Goal: Information Seeking & Learning: Learn about a topic

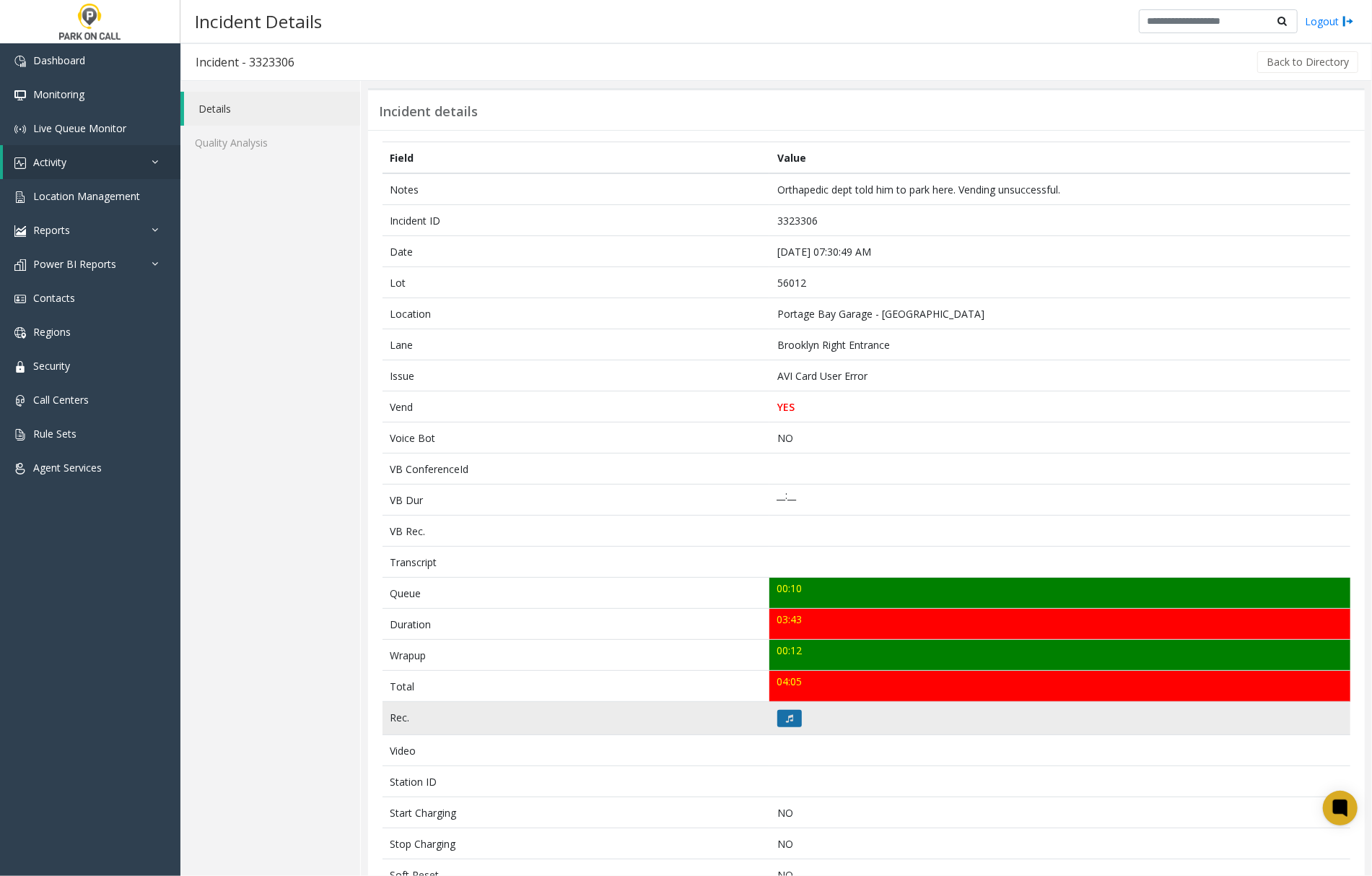
click at [786, 722] on icon at bounding box center [790, 718] width 7 height 9
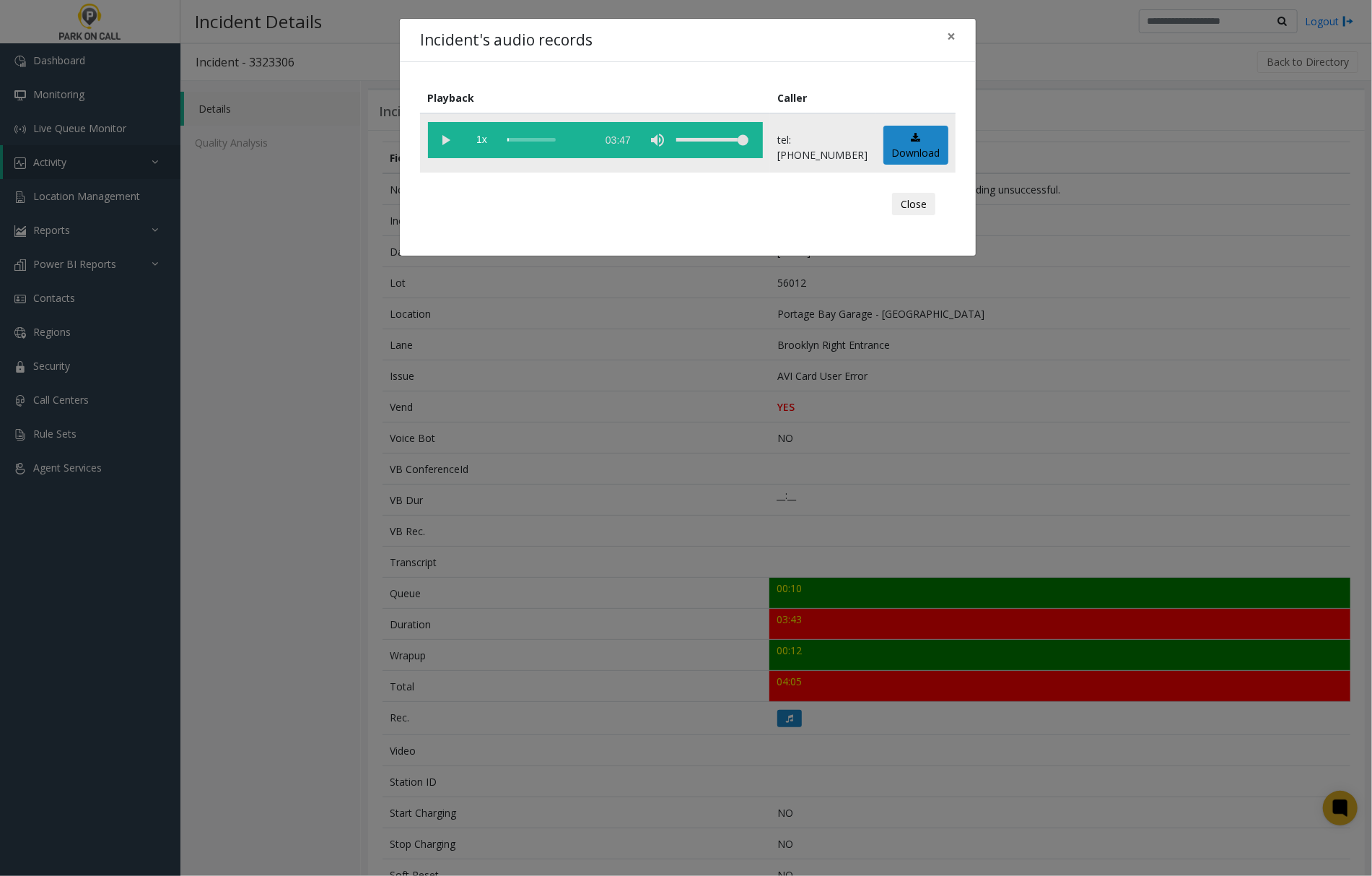
click at [443, 137] on vg-play-pause at bounding box center [446, 139] width 36 height 36
click at [443, 140] on vg-play-pause at bounding box center [446, 139] width 36 height 36
click at [445, 139] on vg-play-pause at bounding box center [446, 139] width 36 height 36
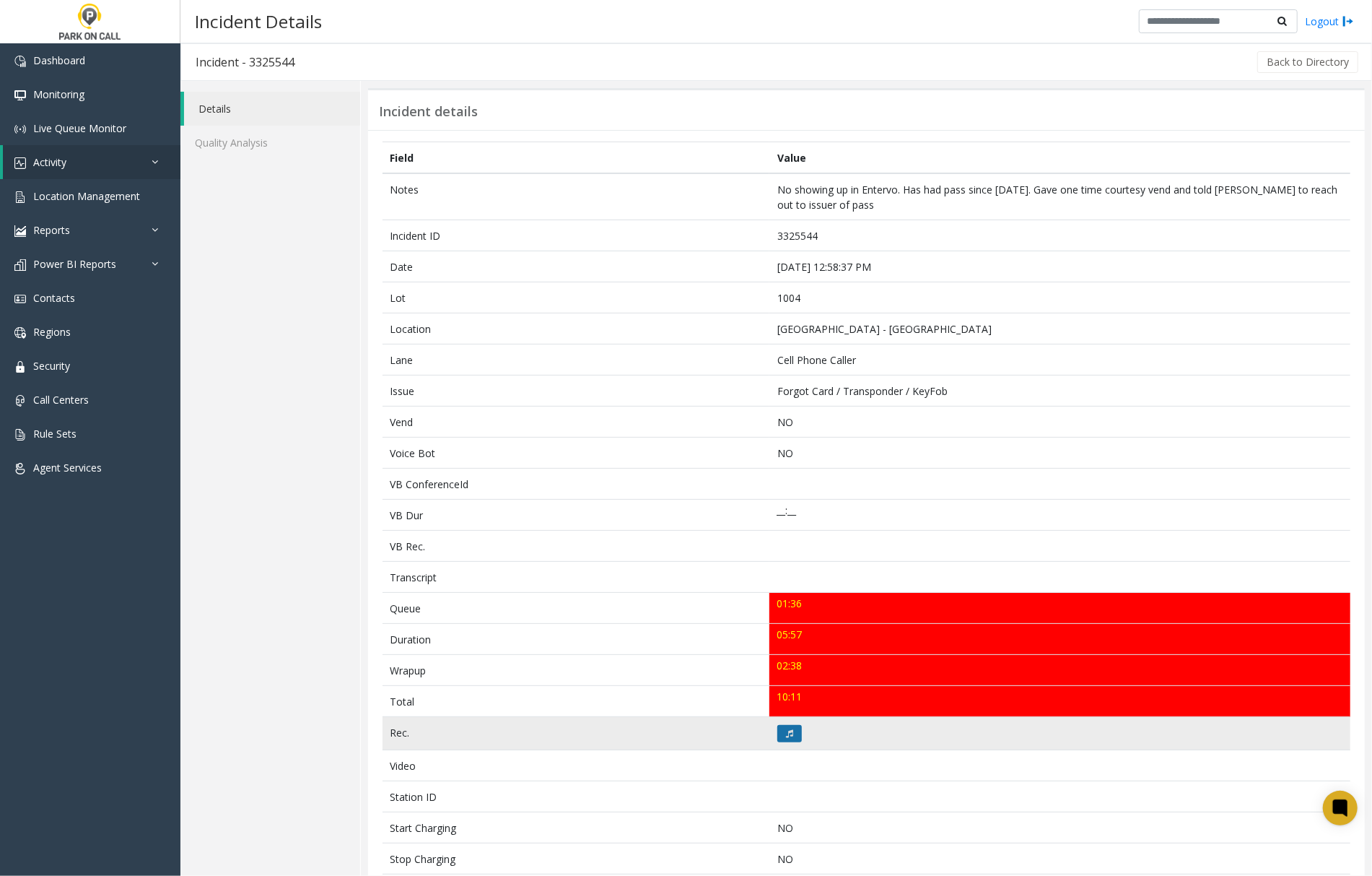
click at [786, 738] on icon at bounding box center [790, 734] width 7 height 9
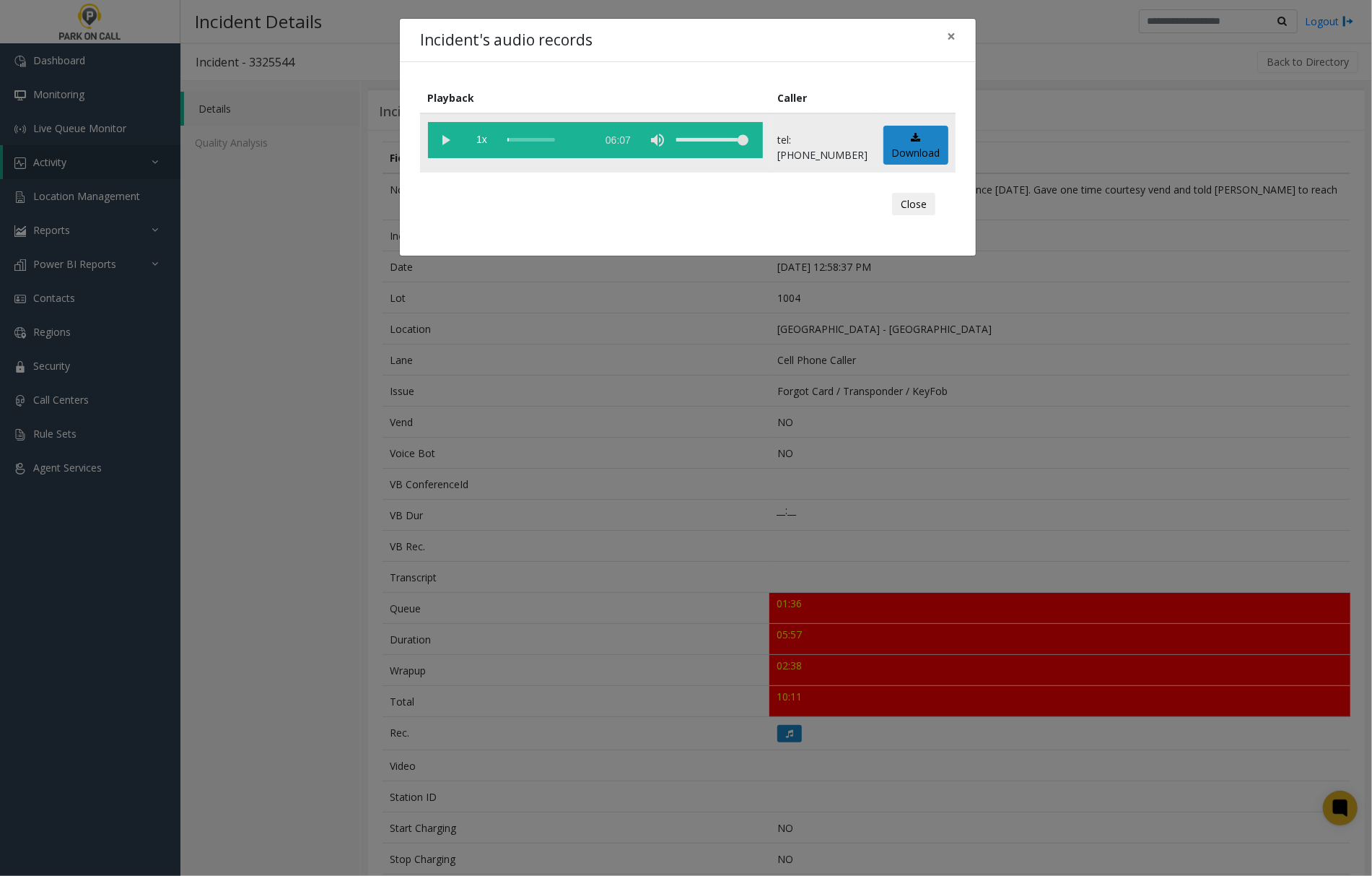
click at [446, 138] on vg-play-pause at bounding box center [446, 139] width 36 height 36
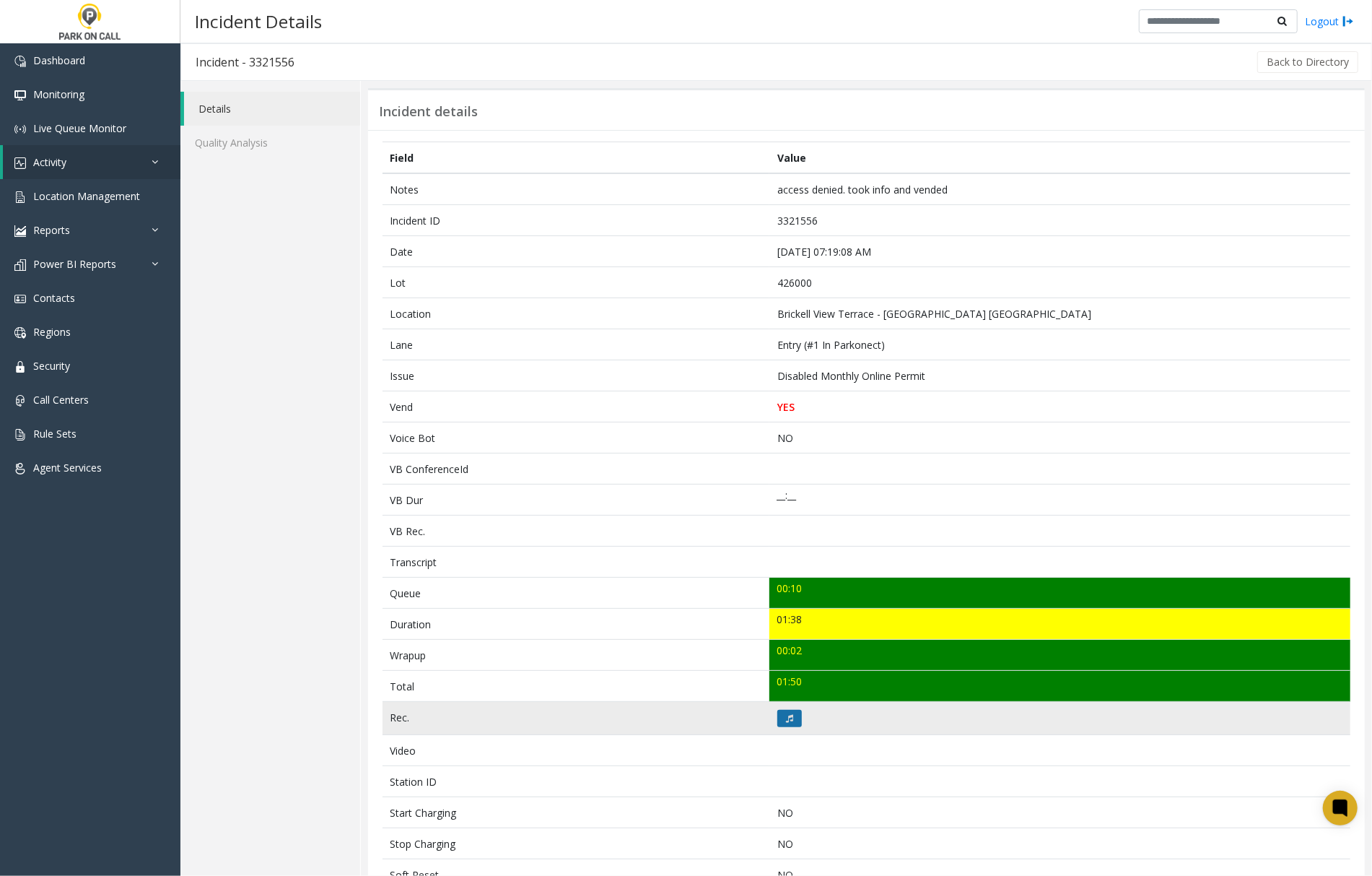
click at [786, 722] on icon at bounding box center [790, 718] width 7 height 9
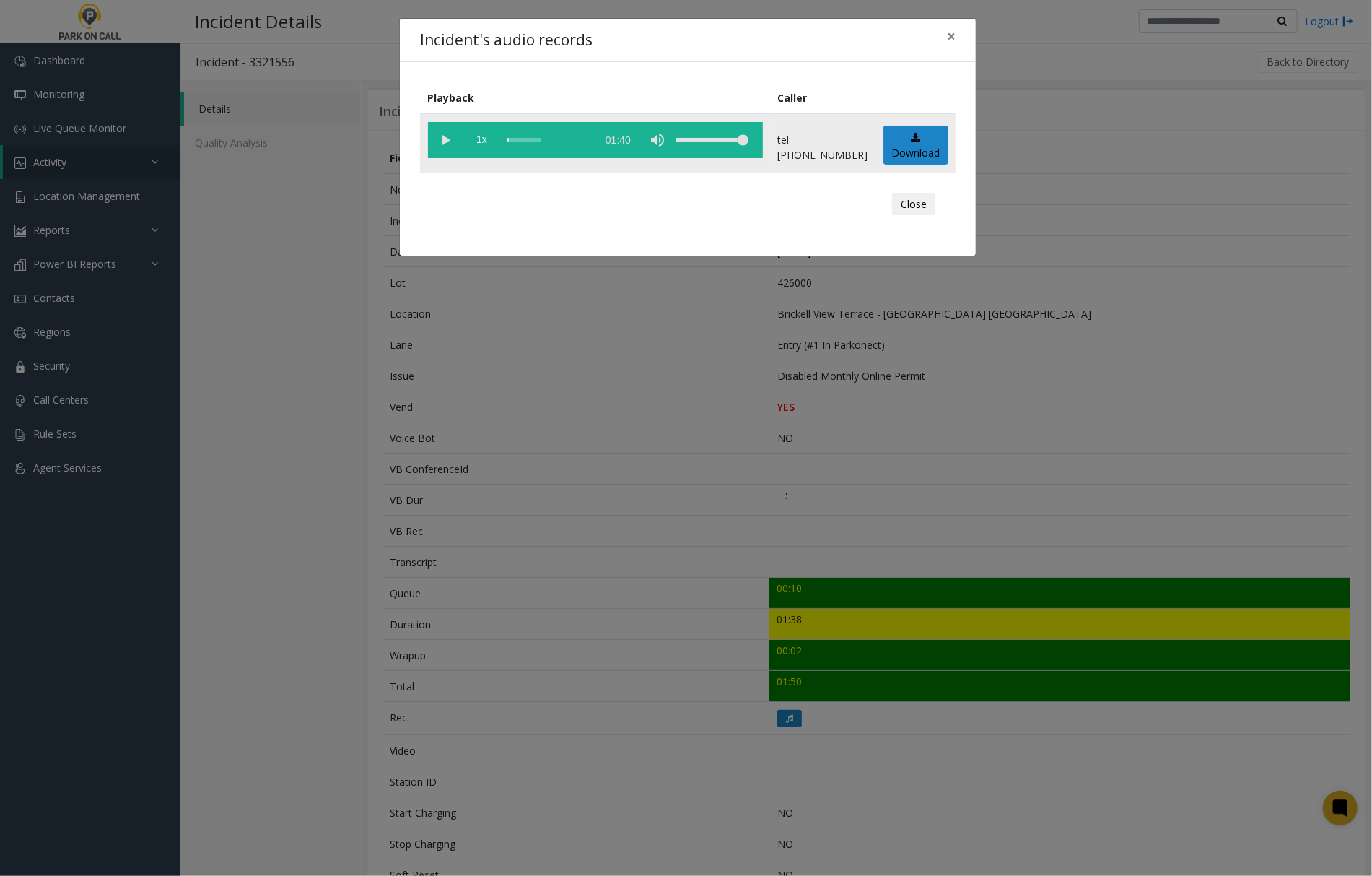
drag, startPoint x: 448, startPoint y: 138, endPoint x: 789, endPoint y: 172, distance: 342.7
click at [449, 139] on vg-play-pause at bounding box center [446, 139] width 36 height 36
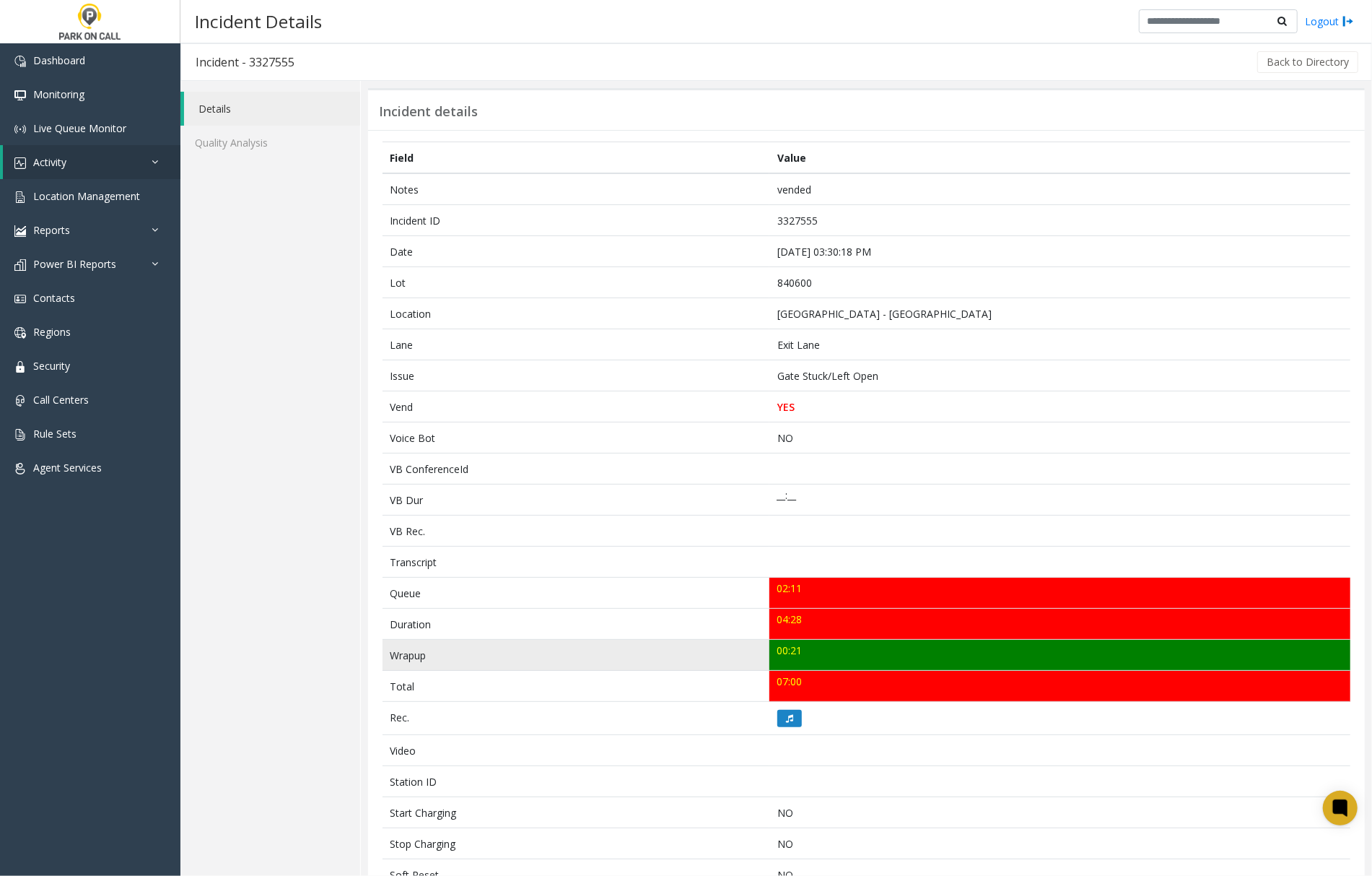
scroll to position [96, 0]
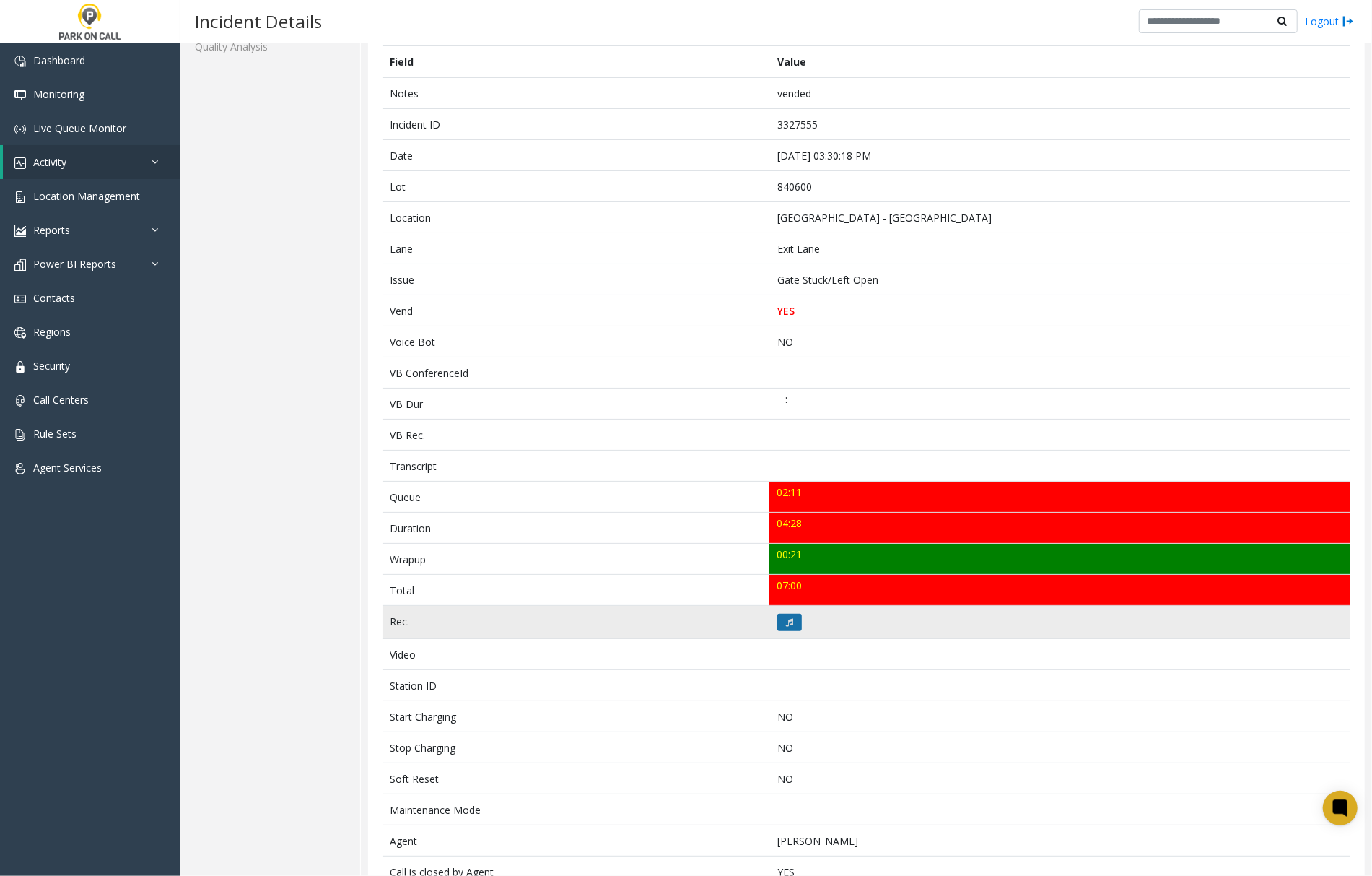
click at [787, 624] on icon at bounding box center [790, 622] width 7 height 9
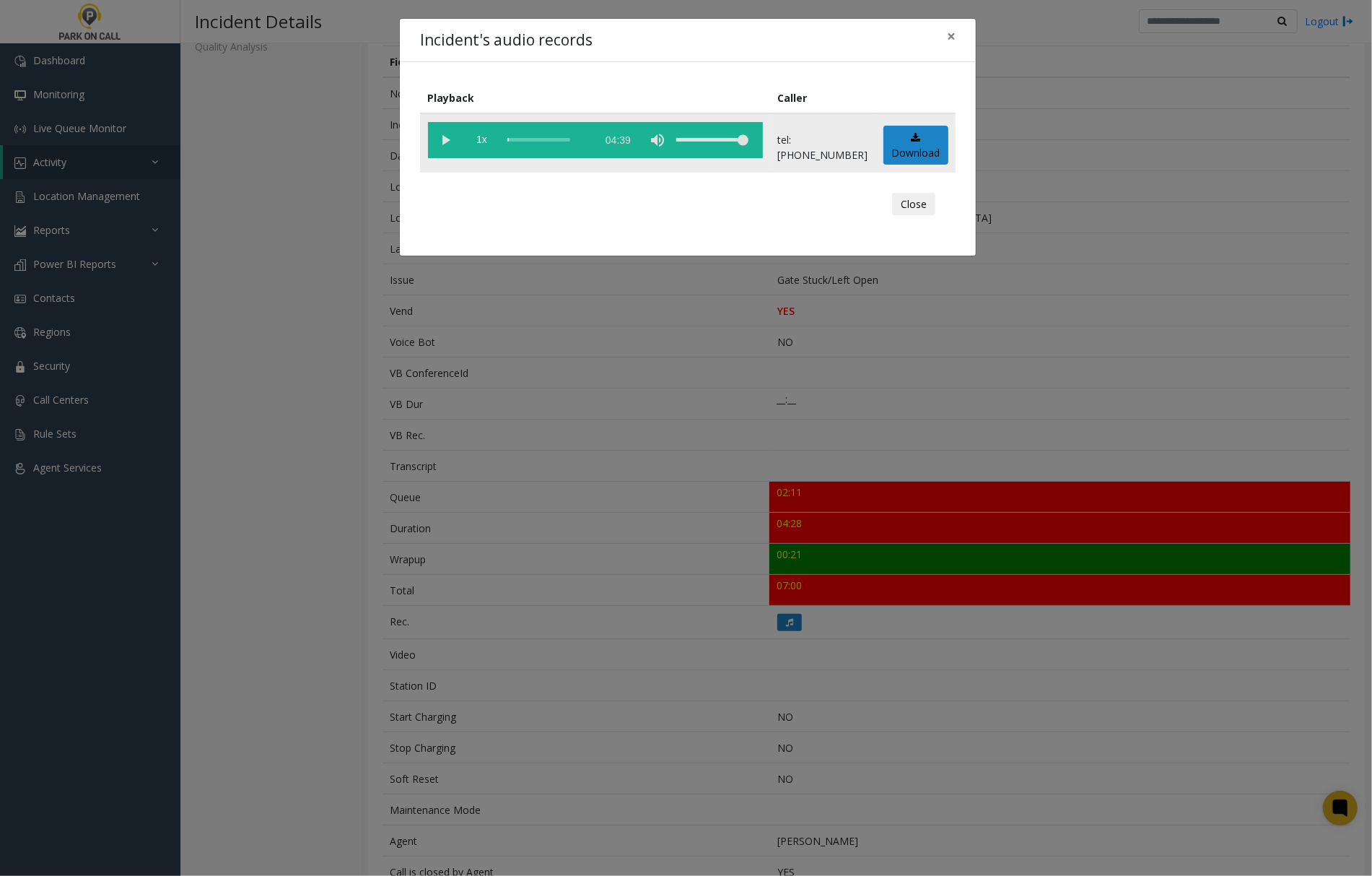
click at [447, 142] on vg-play-pause at bounding box center [446, 139] width 36 height 36
drag, startPoint x: 447, startPoint y: 140, endPoint x: 385, endPoint y: 131, distance: 62.6
click at [447, 140] on vg-play-pause at bounding box center [446, 139] width 36 height 36
click at [443, 133] on vg-play-pause at bounding box center [446, 139] width 36 height 36
drag, startPoint x: 509, startPoint y: 140, endPoint x: 501, endPoint y: 143, distance: 8.5
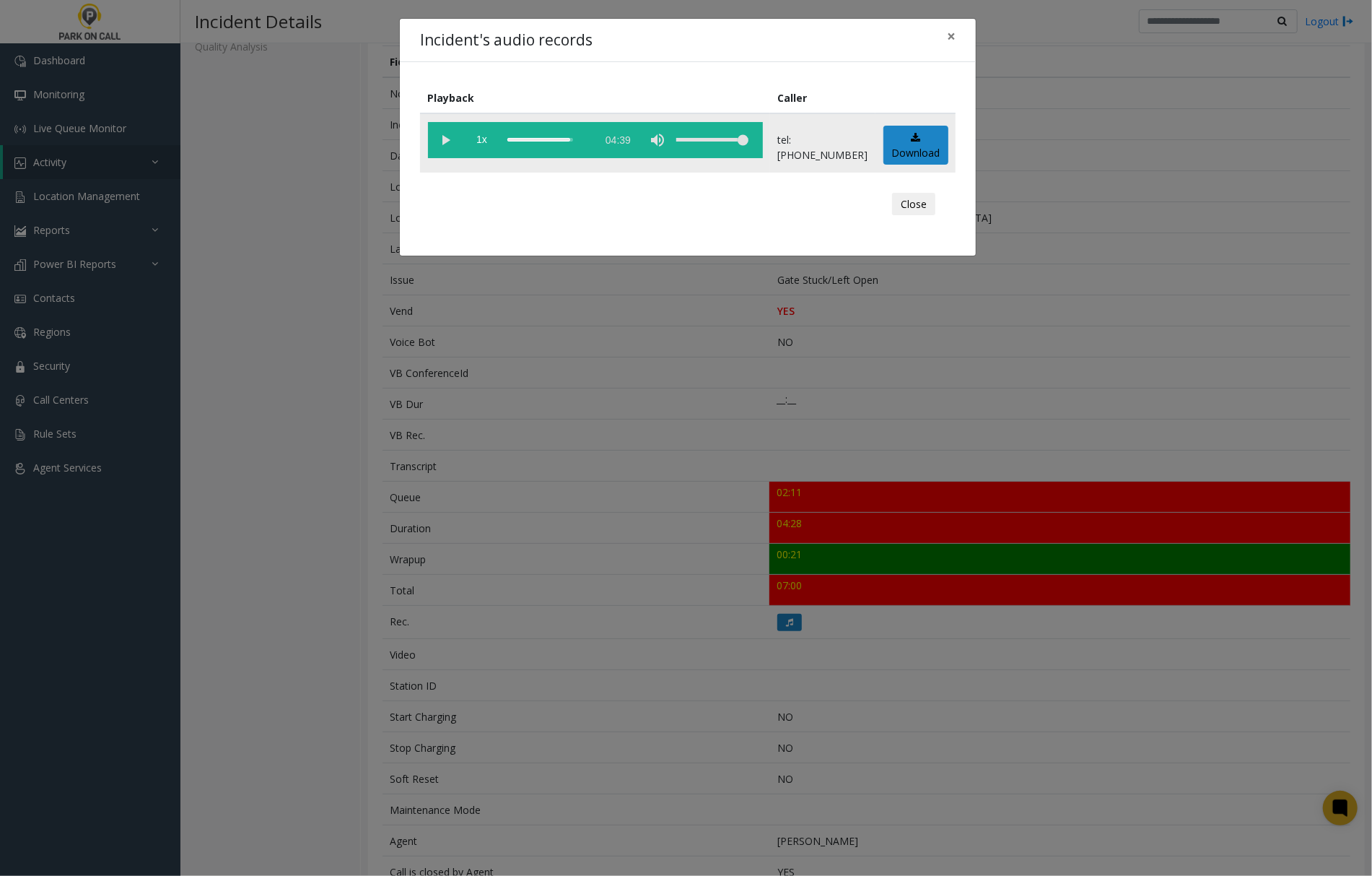
click at [501, 143] on vg-controls "1x 04:39" at bounding box center [595, 139] width 335 height 36
click at [509, 140] on div "scrub bar" at bounding box center [548, 139] width 83 height 36
click at [446, 140] on vg-play-pause at bounding box center [446, 139] width 36 height 36
click at [448, 141] on vg-play-pause at bounding box center [446, 139] width 36 height 36
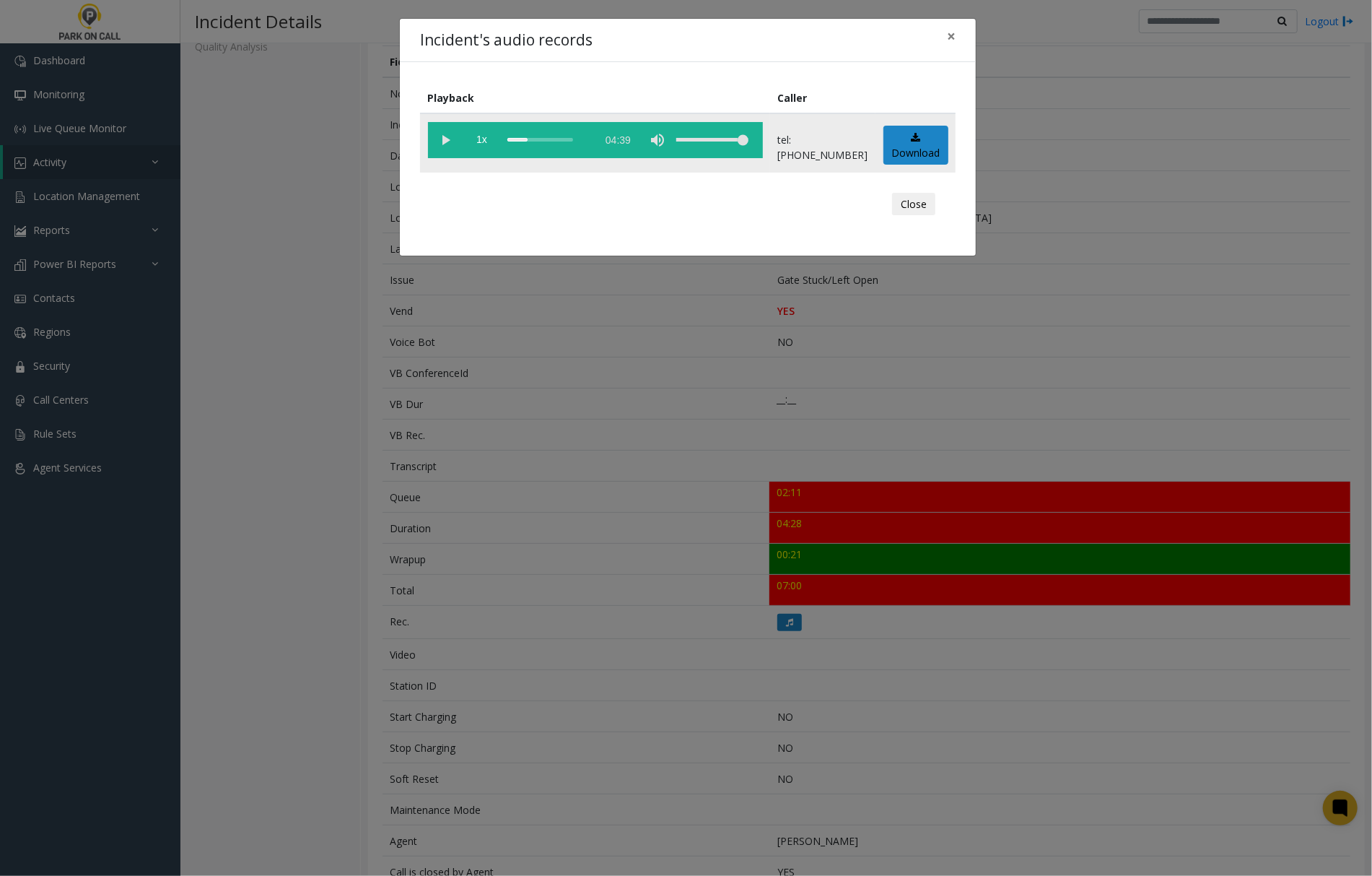
click at [446, 141] on vg-play-pause at bounding box center [446, 139] width 36 height 36
click at [524, 139] on div "scrub bar" at bounding box center [548, 139] width 83 height 36
click at [512, 139] on div "scrub bar" at bounding box center [548, 139] width 83 height 36
click at [642, 41] on div "Incident's audio records ×" at bounding box center [688, 41] width 576 height 44
click at [949, 33] on span "×" at bounding box center [951, 36] width 9 height 20
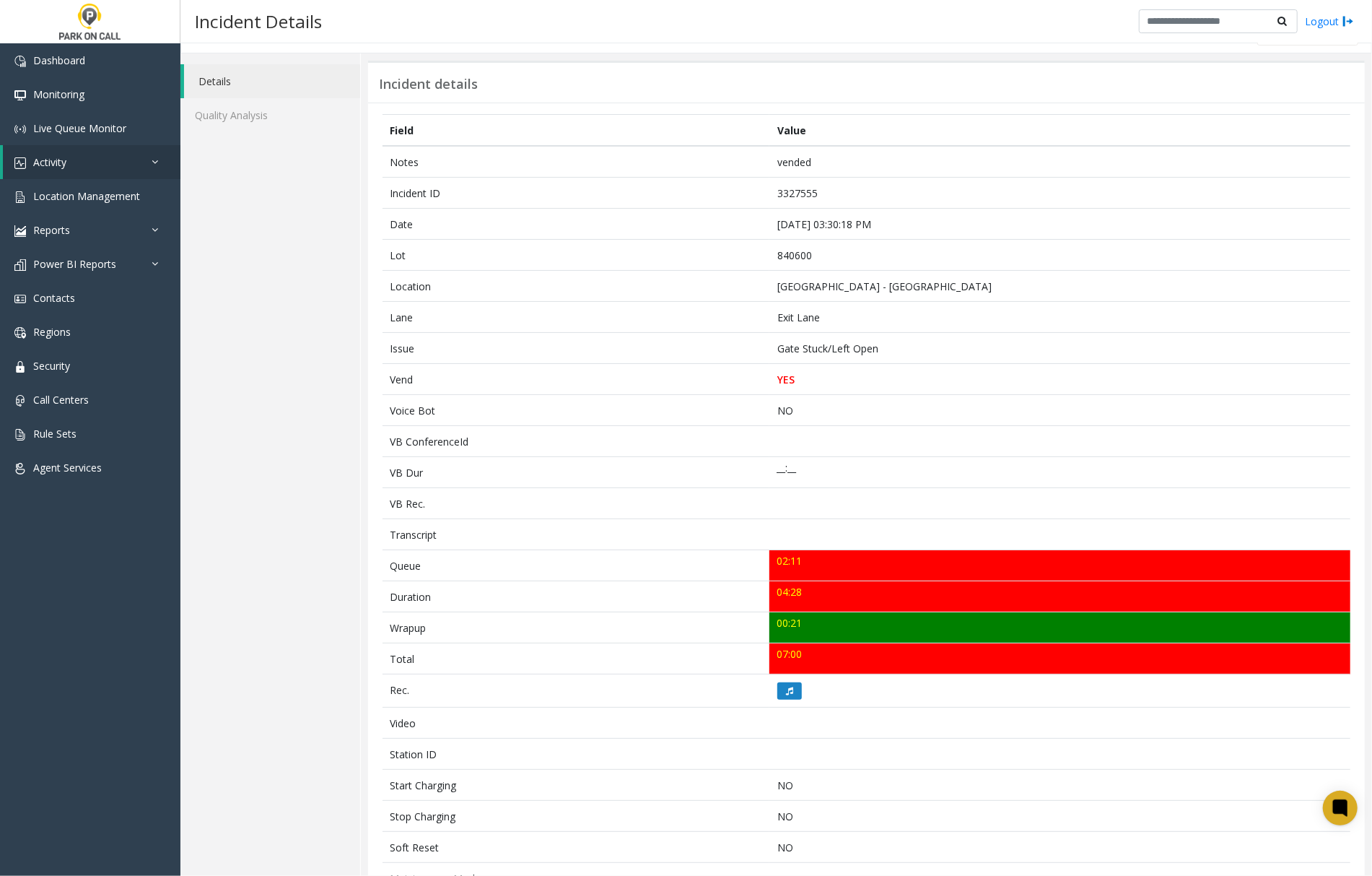
scroll to position [0, 0]
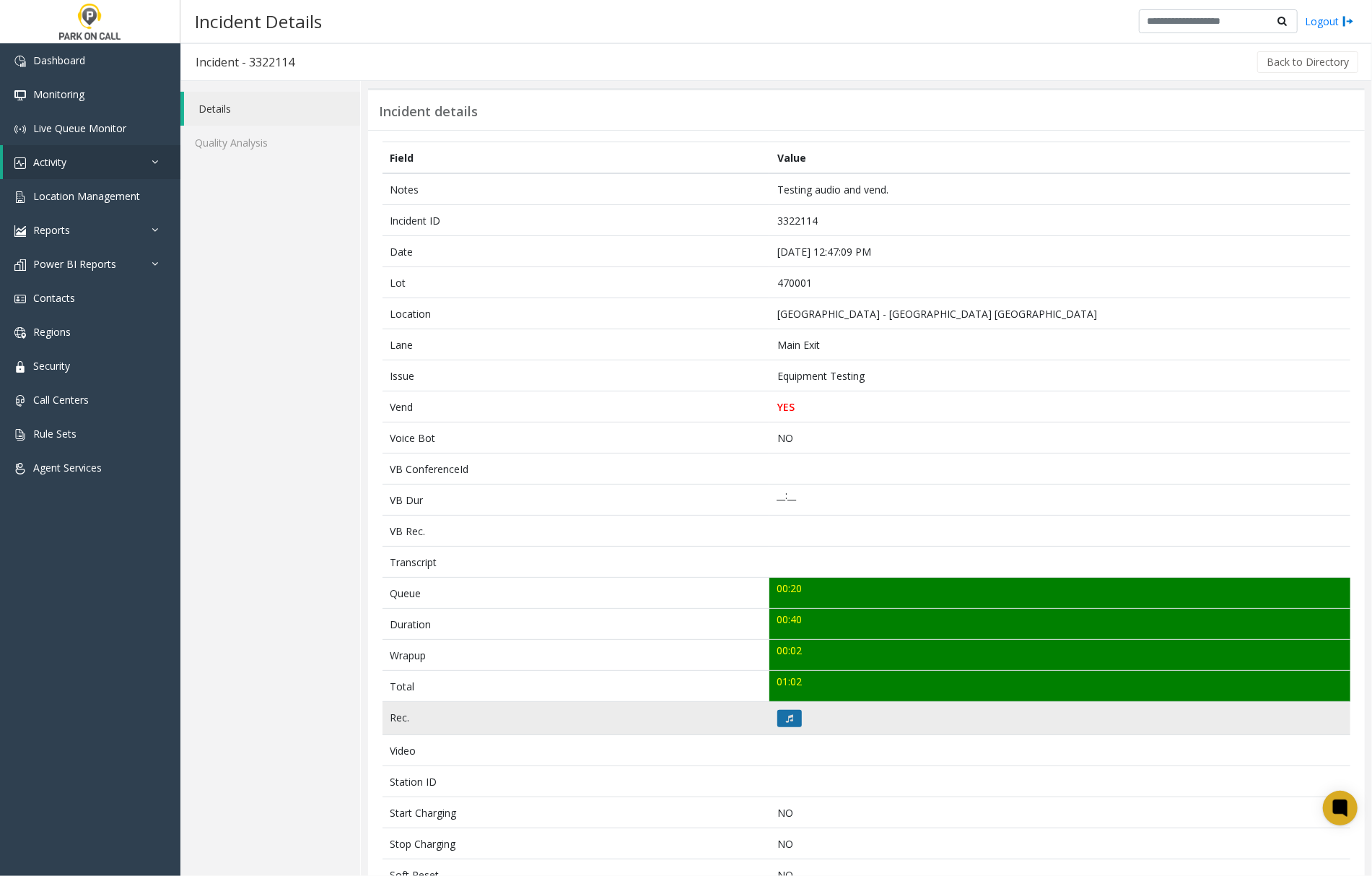
click at [786, 722] on icon at bounding box center [790, 718] width 7 height 9
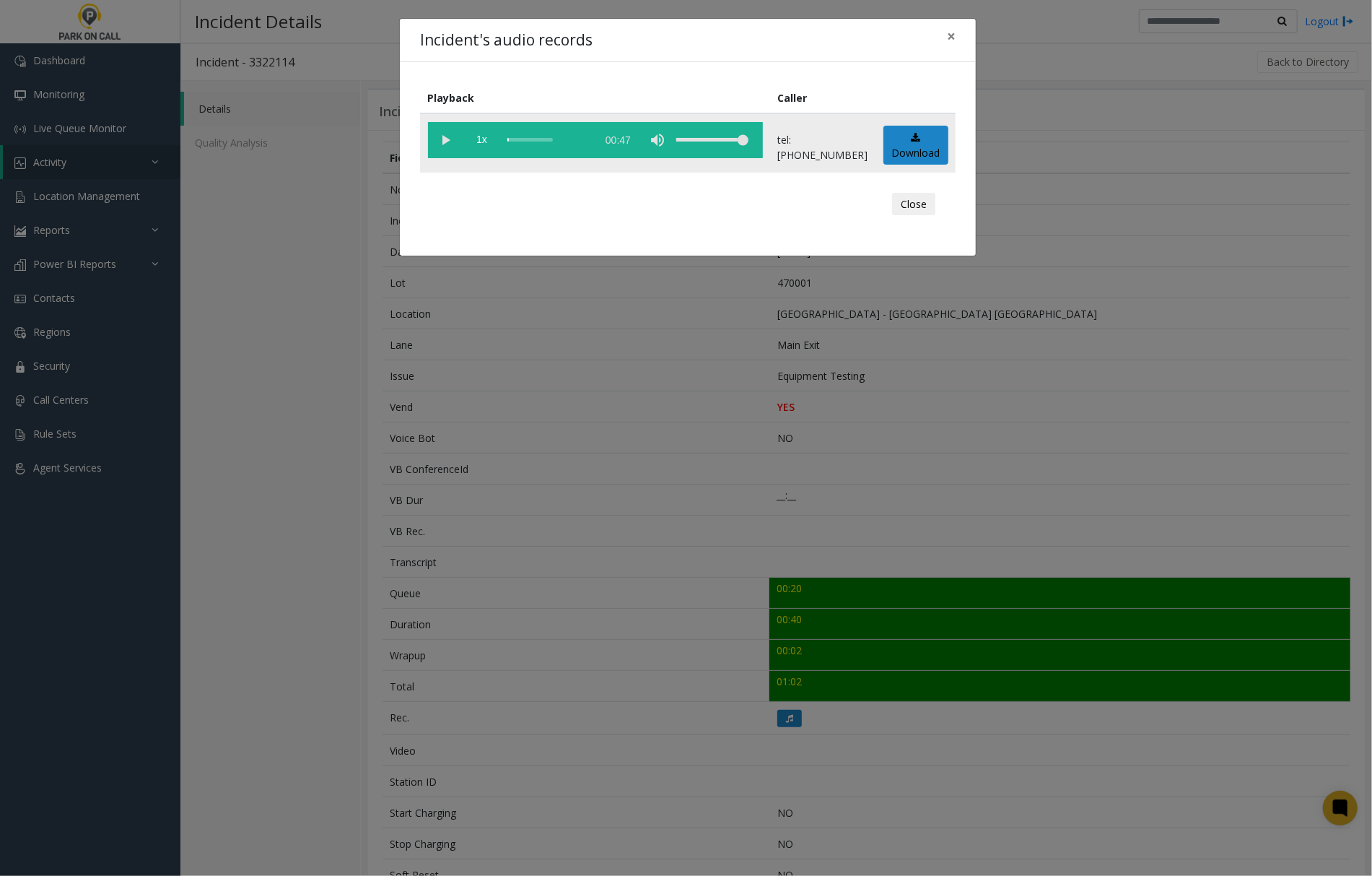
click at [446, 141] on vg-play-pause at bounding box center [446, 139] width 36 height 36
click at [721, 39] on div "Incident's audio records ×" at bounding box center [688, 41] width 576 height 44
click at [950, 35] on span "×" at bounding box center [951, 36] width 9 height 20
